Goal: Navigation & Orientation: Find specific page/section

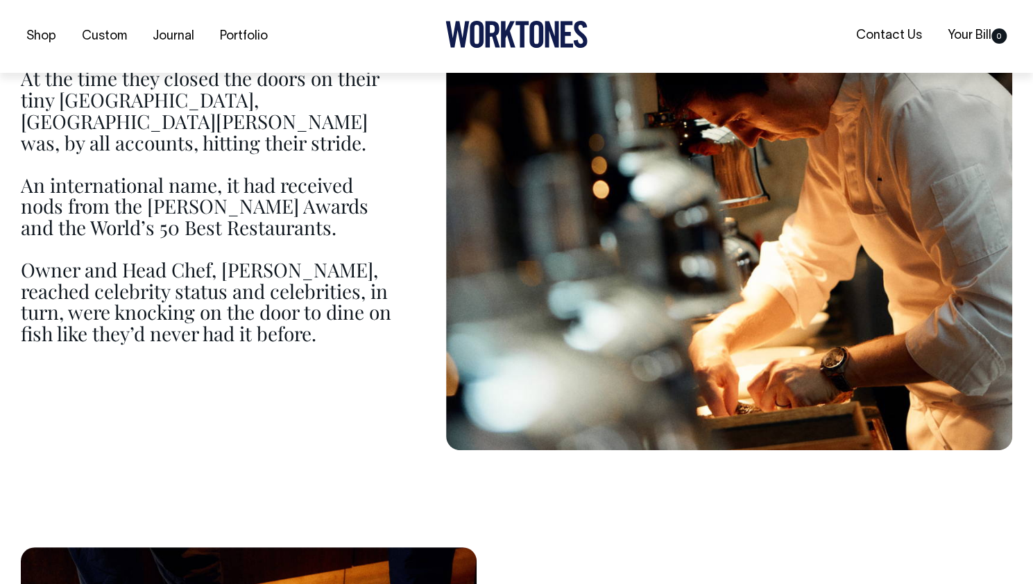
scroll to position [917, 0]
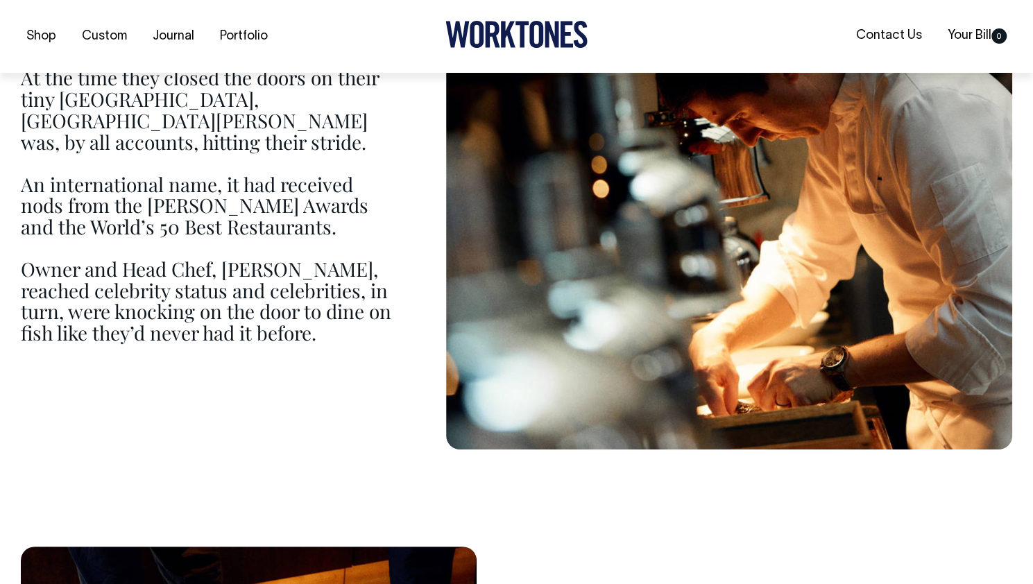
drag, startPoint x: 490, startPoint y: 361, endPoint x: 305, endPoint y: 310, distance: 191.5
click at [305, 365] on p at bounding box center [209, 376] width 377 height 22
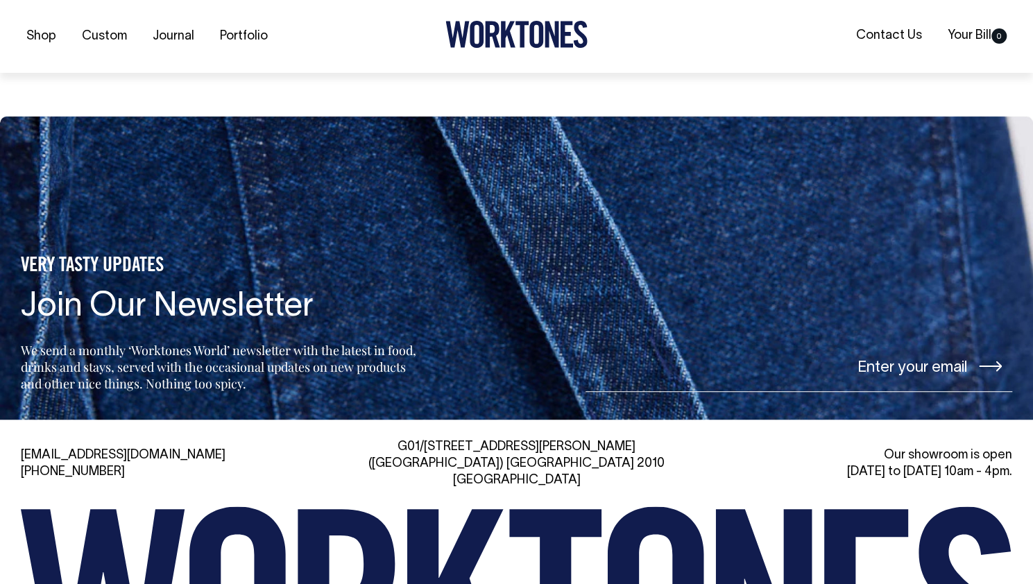
scroll to position [9617, 0]
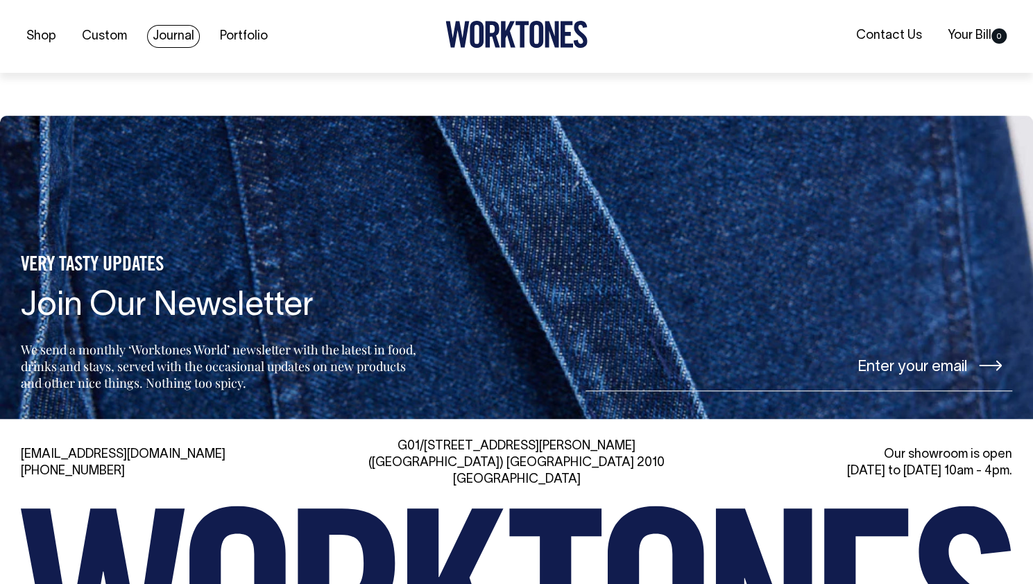
click at [180, 40] on link "Journal" at bounding box center [173, 36] width 53 height 23
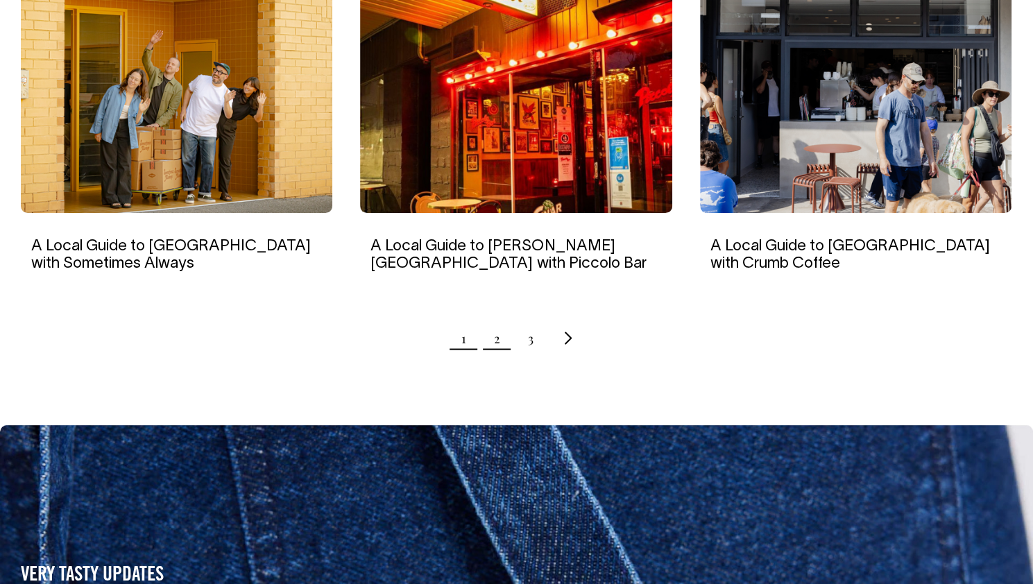
scroll to position [1401, 0]
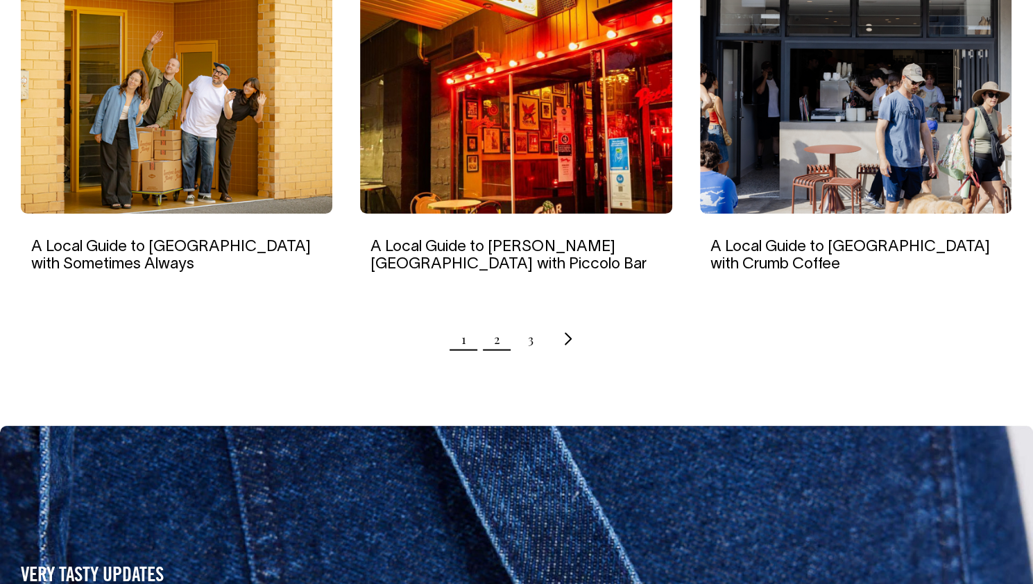
click at [494, 339] on link "2" at bounding box center [497, 338] width 6 height 35
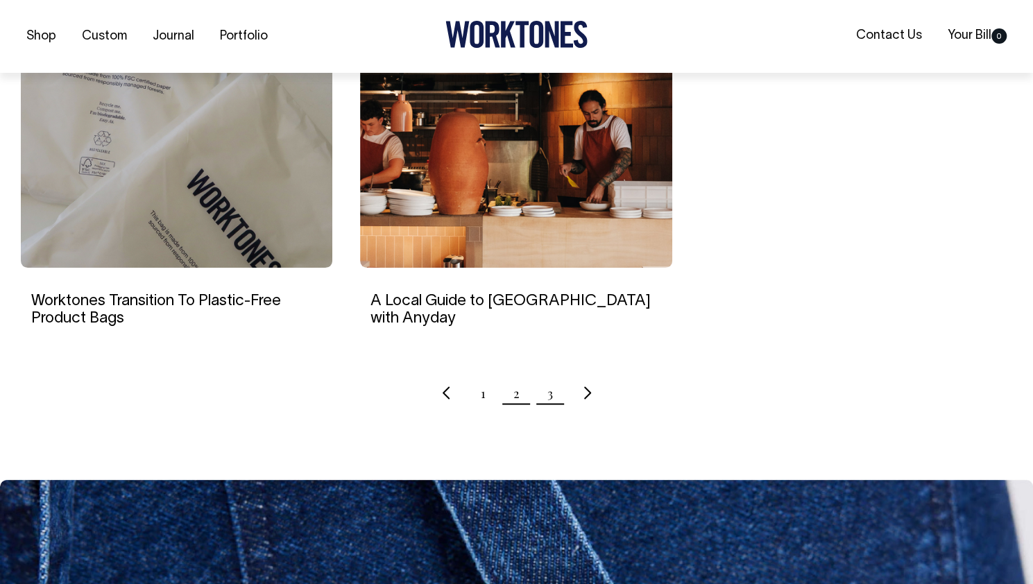
scroll to position [1347, 0]
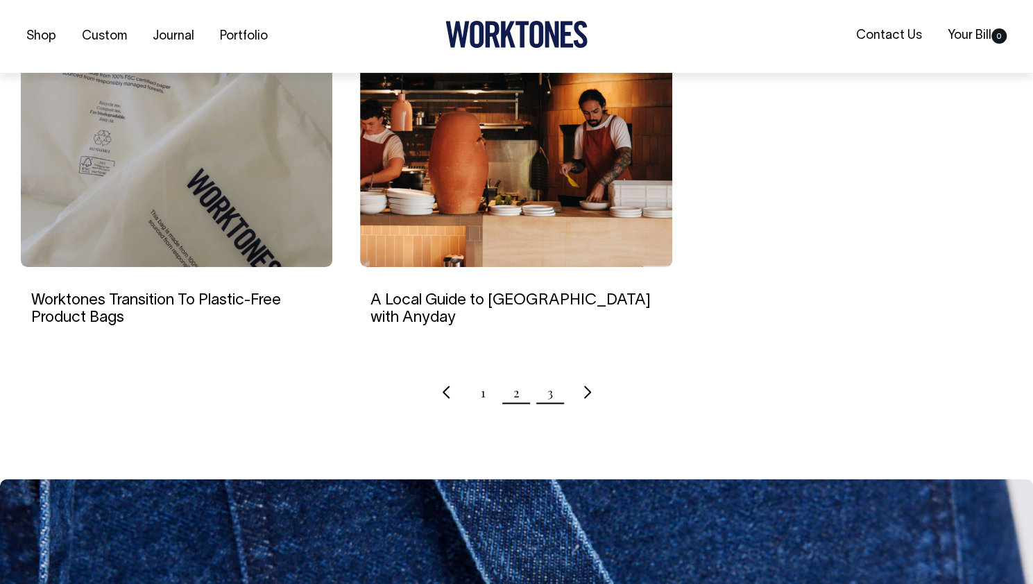
click at [552, 393] on link "3" at bounding box center [550, 392] width 6 height 35
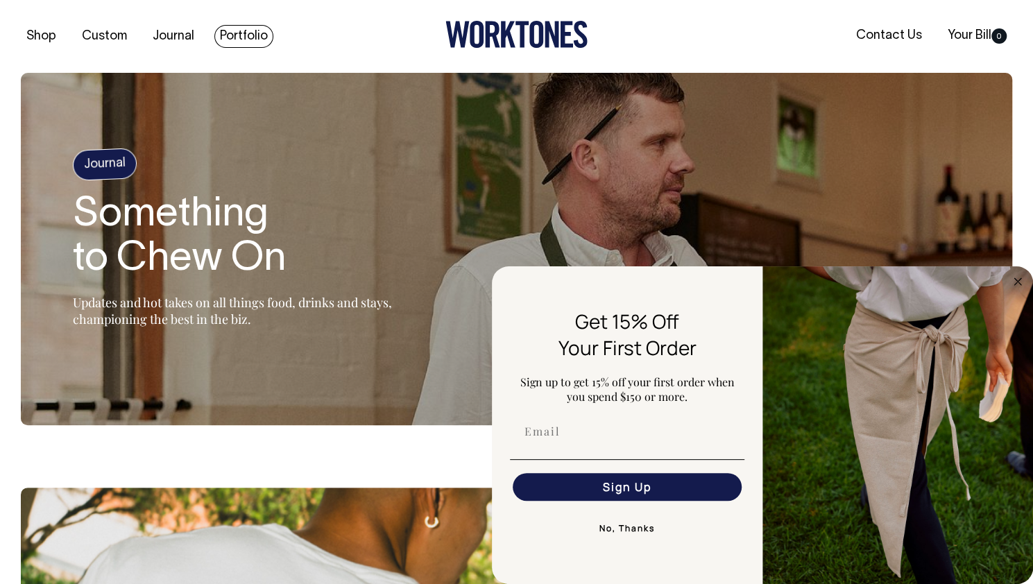
click at [236, 31] on link "Portfolio" at bounding box center [243, 36] width 59 height 23
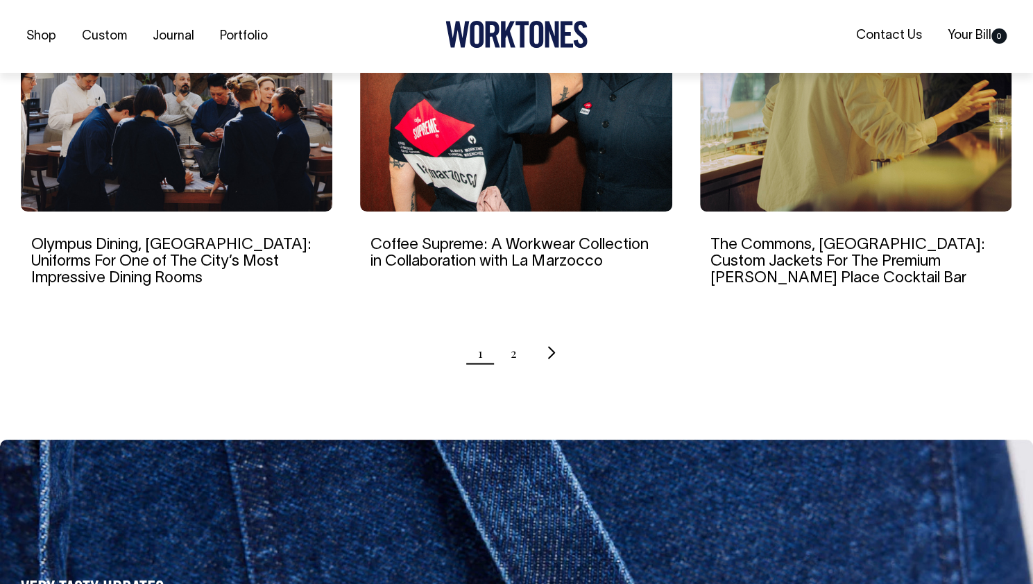
scroll to position [1437, 0]
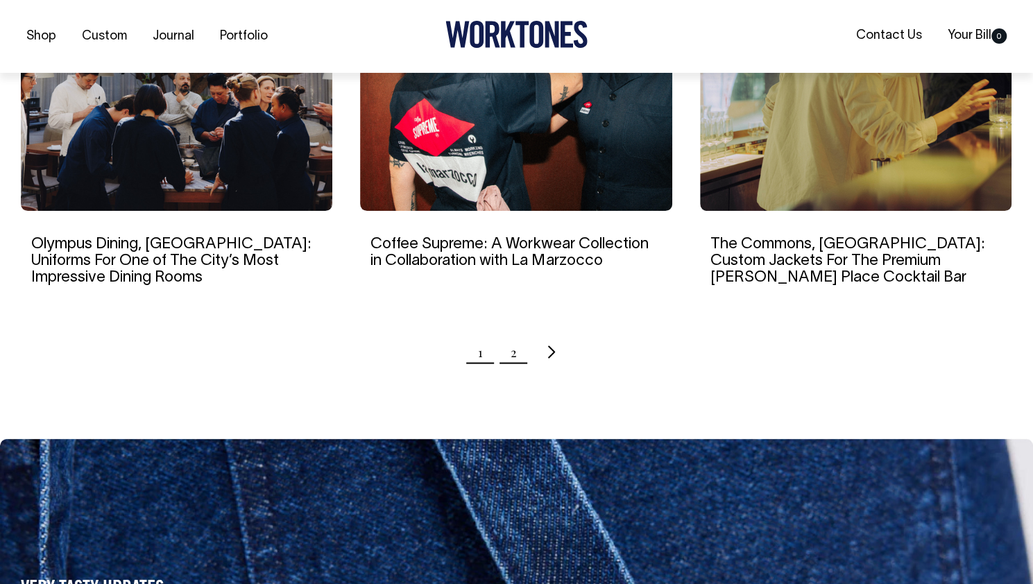
click at [512, 338] on link "2" at bounding box center [514, 351] width 6 height 35
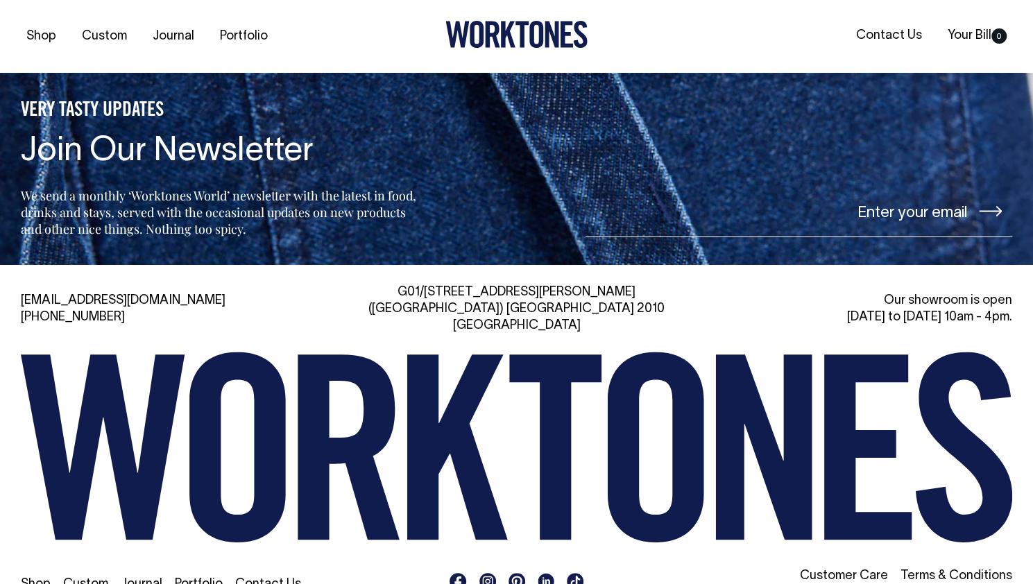
scroll to position [1916, 0]
